Goal: Task Accomplishment & Management: Complete application form

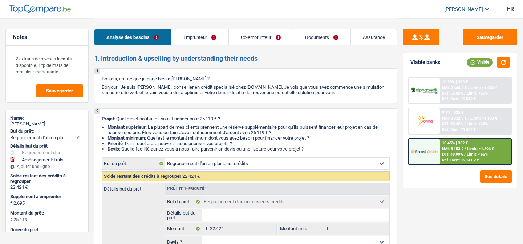
select select "refinancing"
select select "movingOrInstallation"
select select "120"
select select "refinancing"
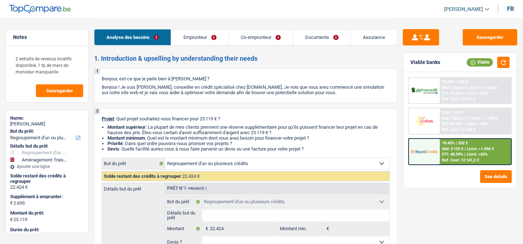
select select "refinancing"
select select "movingOrInstallation"
select select "120"
select select "worker"
select select "mutuality"
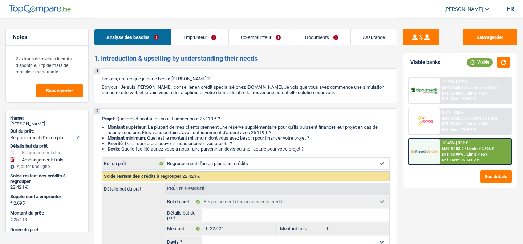
select select "netSalary"
select select "mealVouchers"
select select "familyAllowances"
select select "mutualityIndemnity"
select select "rentalIncome"
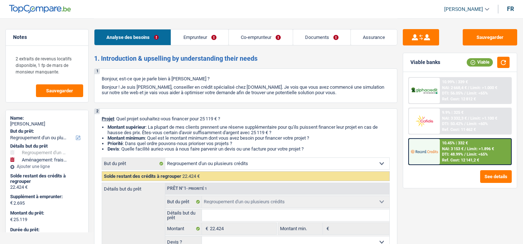
select select "ownerWithMortgage"
select select "mortgage"
select select "240"
select select "mortgage"
select select "300"
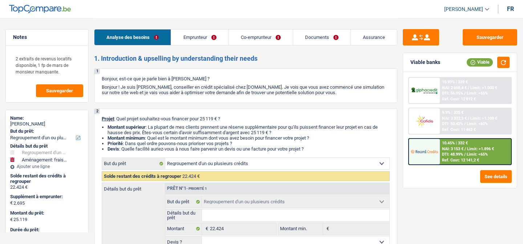
select select "personalLoan"
select select "smallWorks"
select select "84"
select select "carLoan"
select select "120"
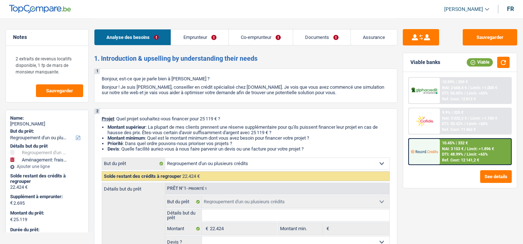
select select "cardOrCredit"
select select "refinancing"
select select "movingOrInstallation"
select select "120"
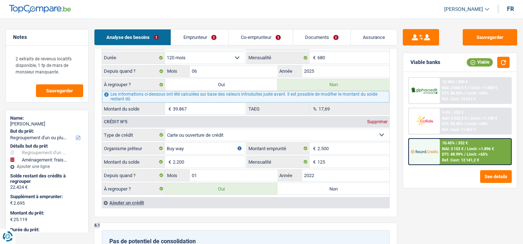
scroll to position [1076, 0]
